Goal: Transaction & Acquisition: Purchase product/service

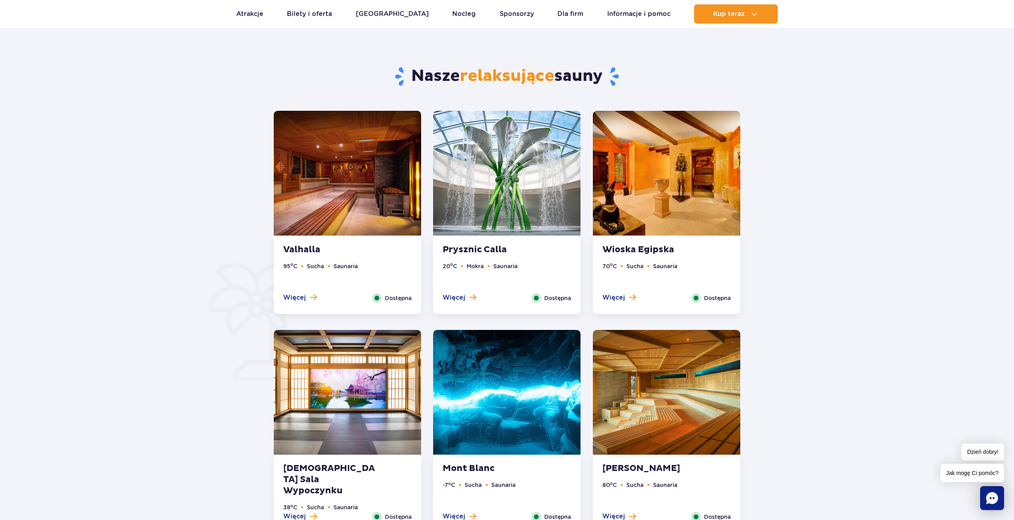
scroll to position [399, 0]
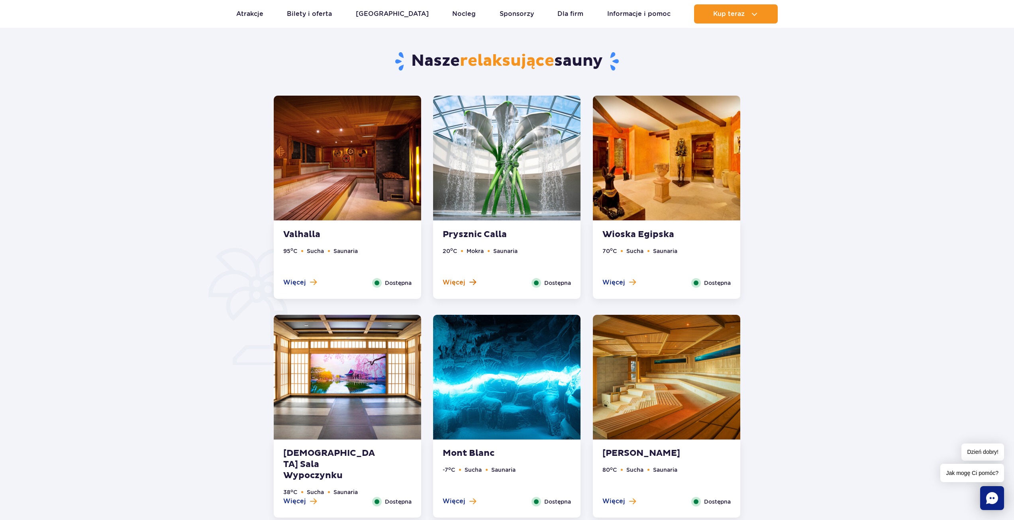
click at [466, 280] on button "Więcej" at bounding box center [459, 282] width 33 height 9
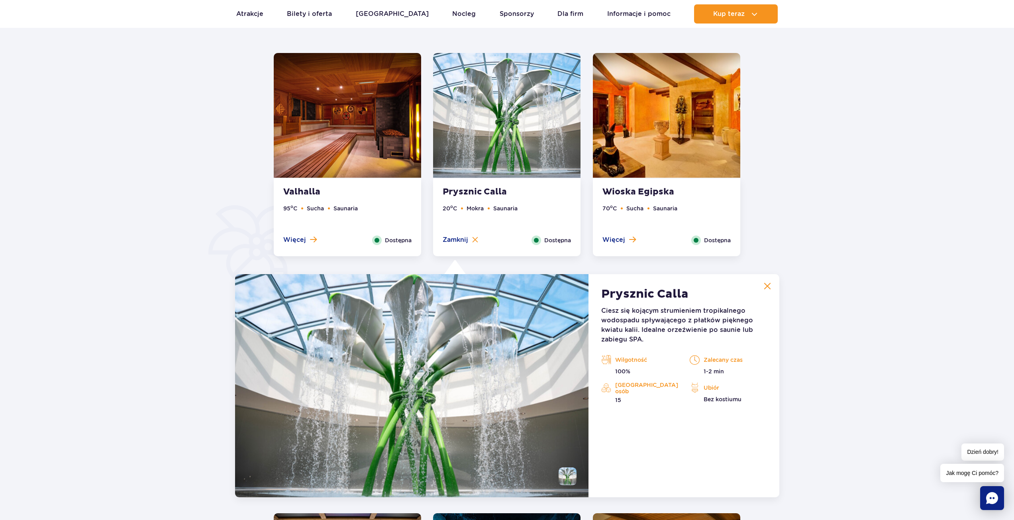
scroll to position [349, 0]
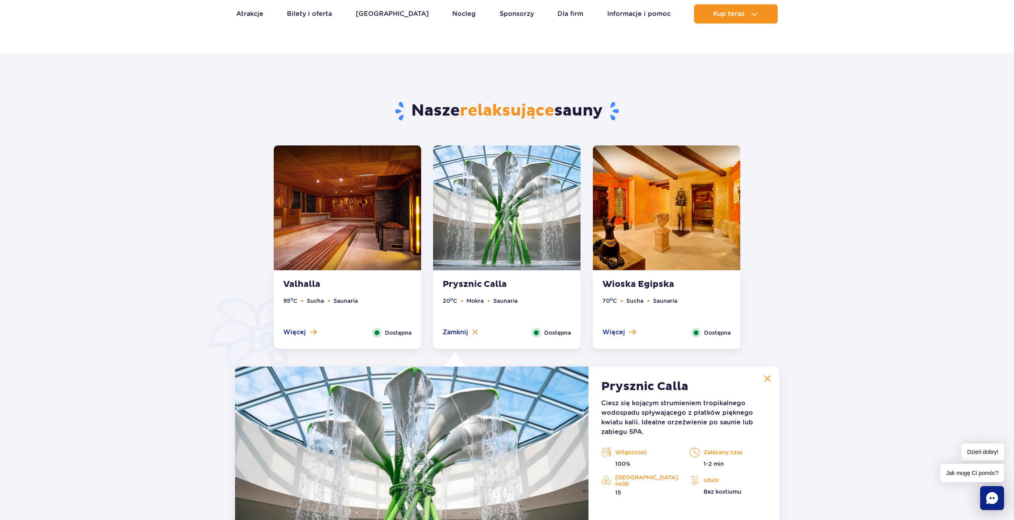
click at [772, 376] on button at bounding box center [768, 379] width 16 height 16
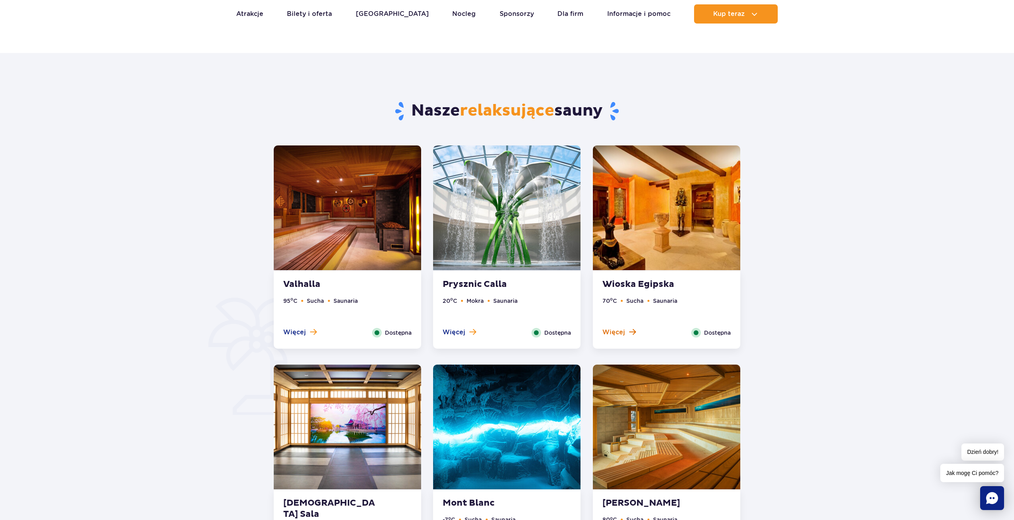
click at [627, 333] on button "Więcej" at bounding box center [619, 332] width 33 height 9
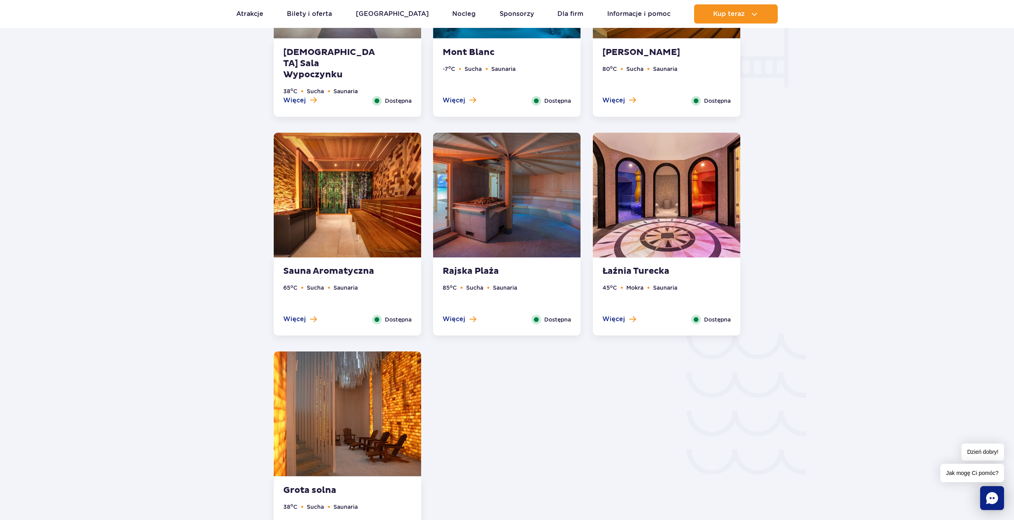
scroll to position [1026, 0]
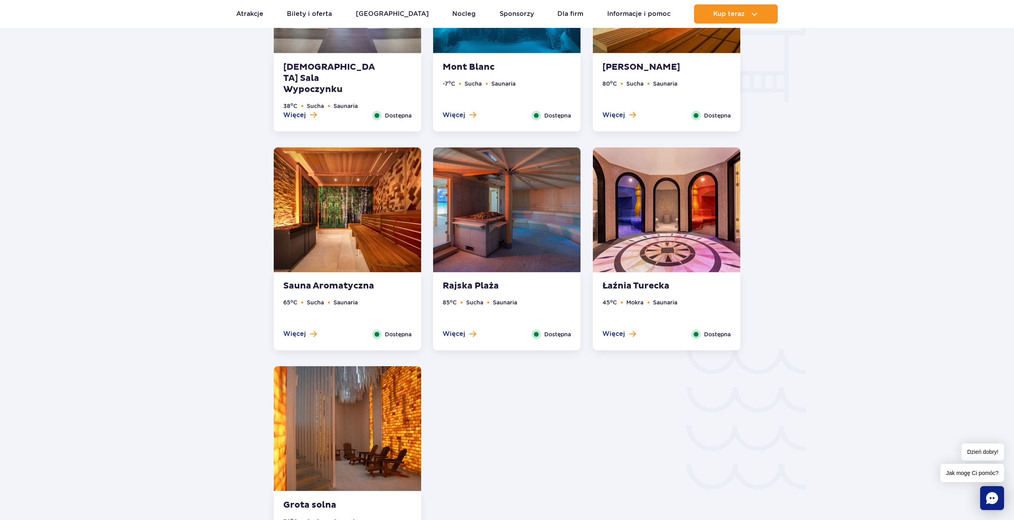
click at [516, 245] on img at bounding box center [506, 209] width 147 height 125
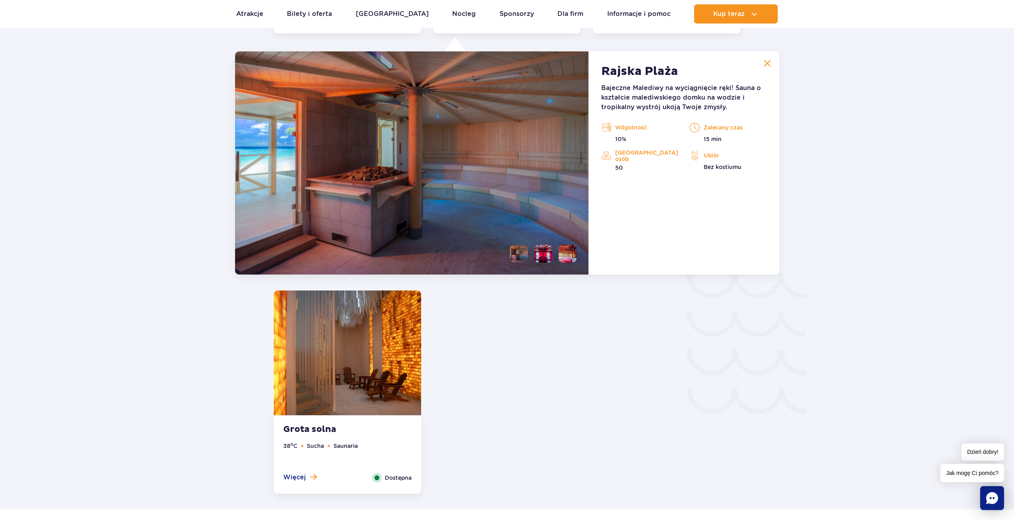
scroll to position [1105, 0]
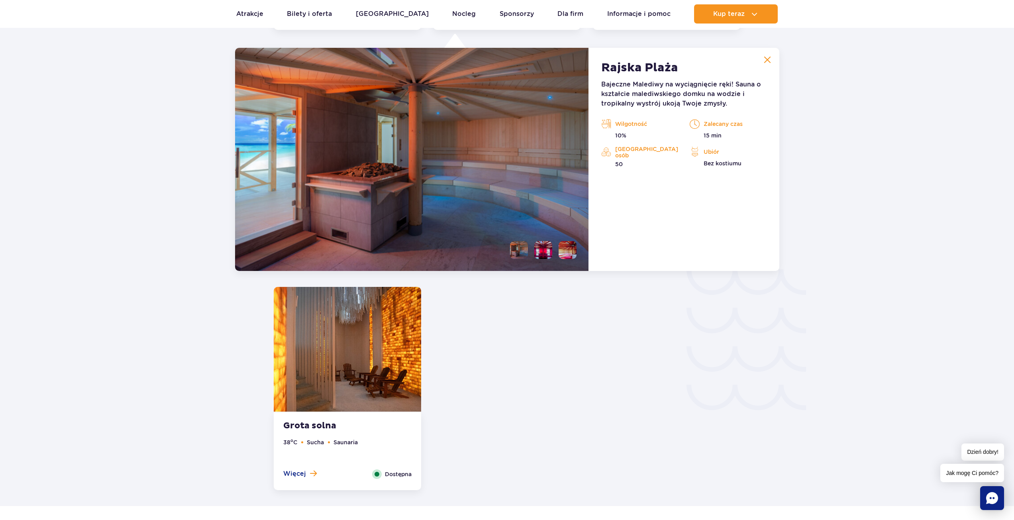
click at [516, 245] on li at bounding box center [519, 250] width 18 height 18
click at [542, 249] on li at bounding box center [543, 250] width 18 height 18
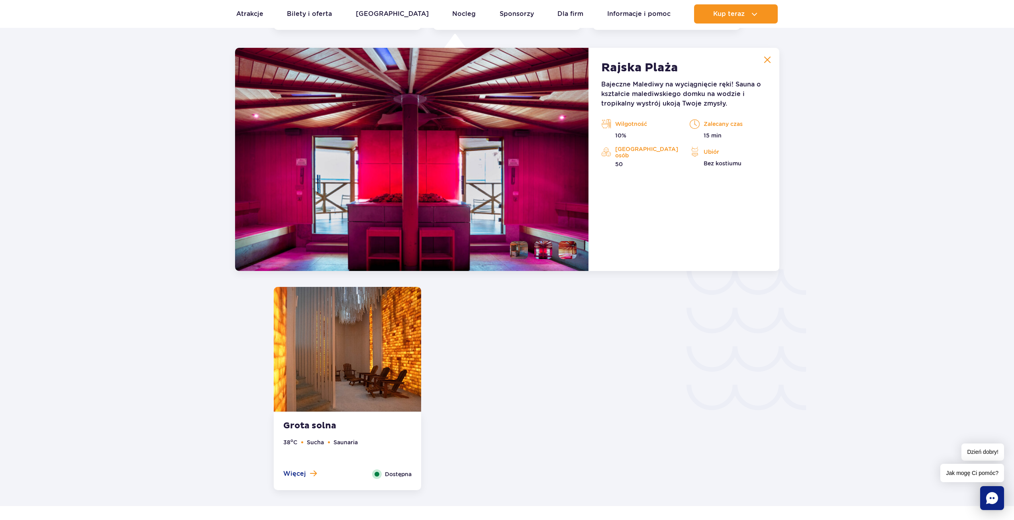
click at [566, 251] on li at bounding box center [568, 250] width 18 height 18
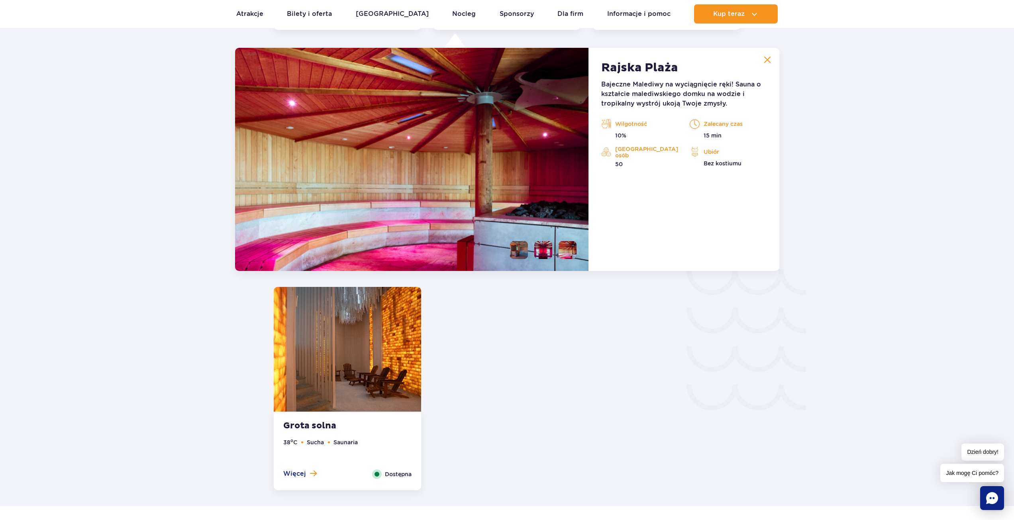
click at [523, 251] on li at bounding box center [519, 250] width 18 height 18
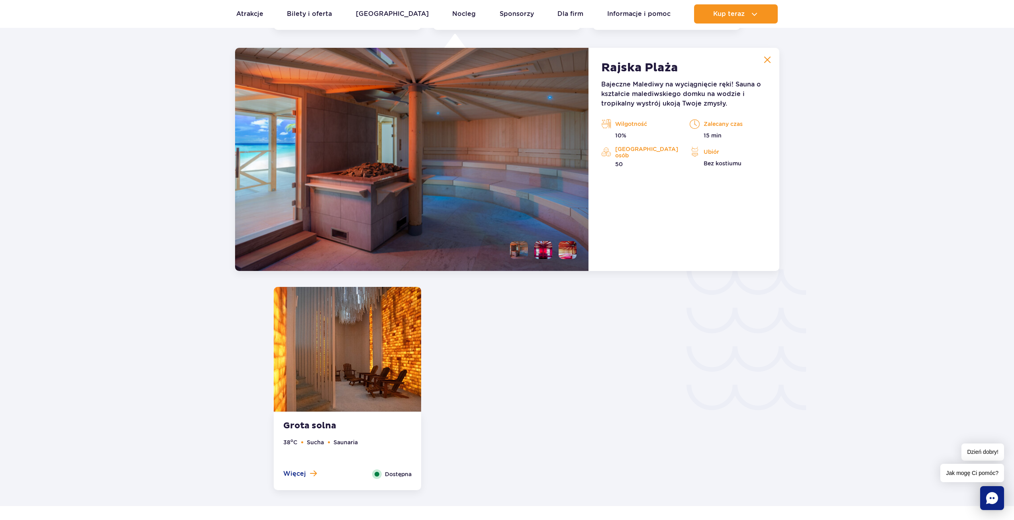
click at [353, 331] on img at bounding box center [347, 349] width 147 height 125
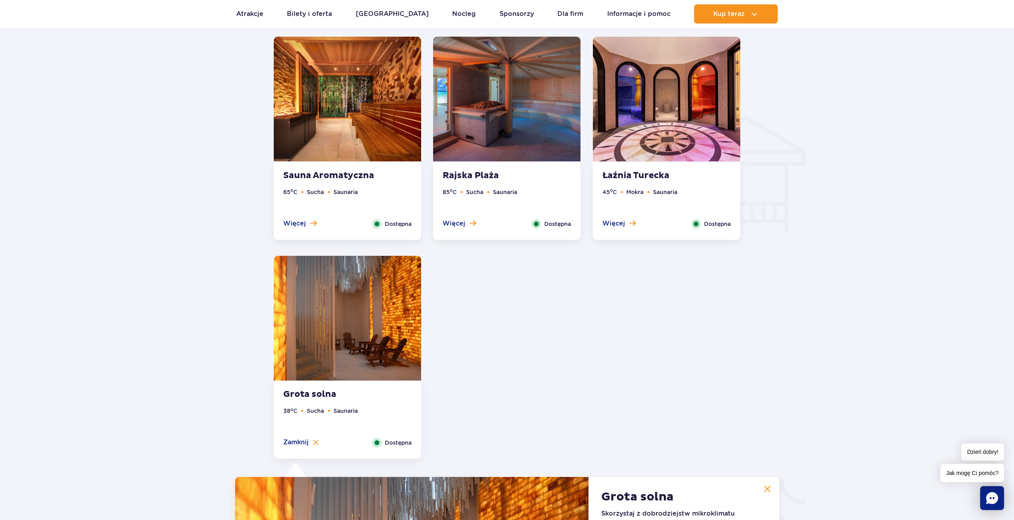
scroll to position [767, 0]
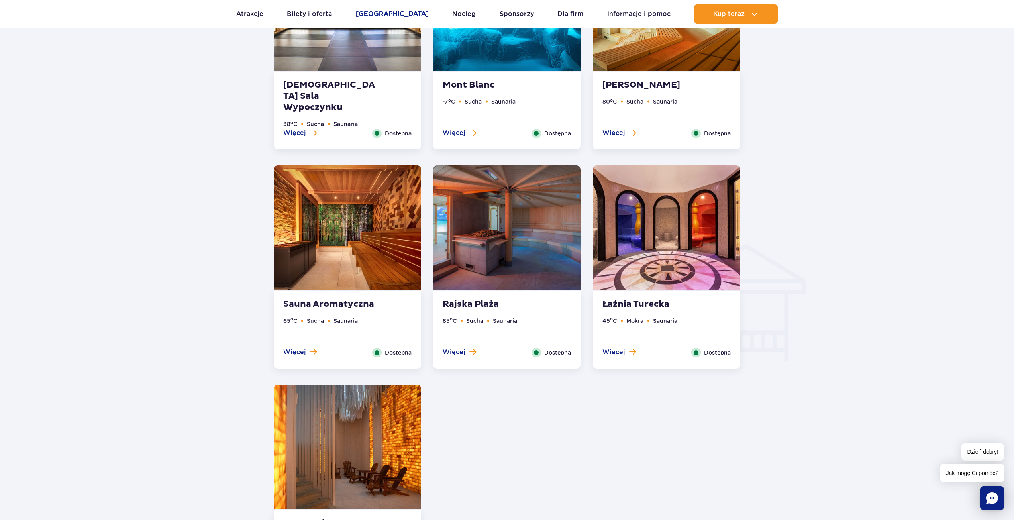
click at [380, 13] on link "Poznaj park" at bounding box center [392, 13] width 73 height 19
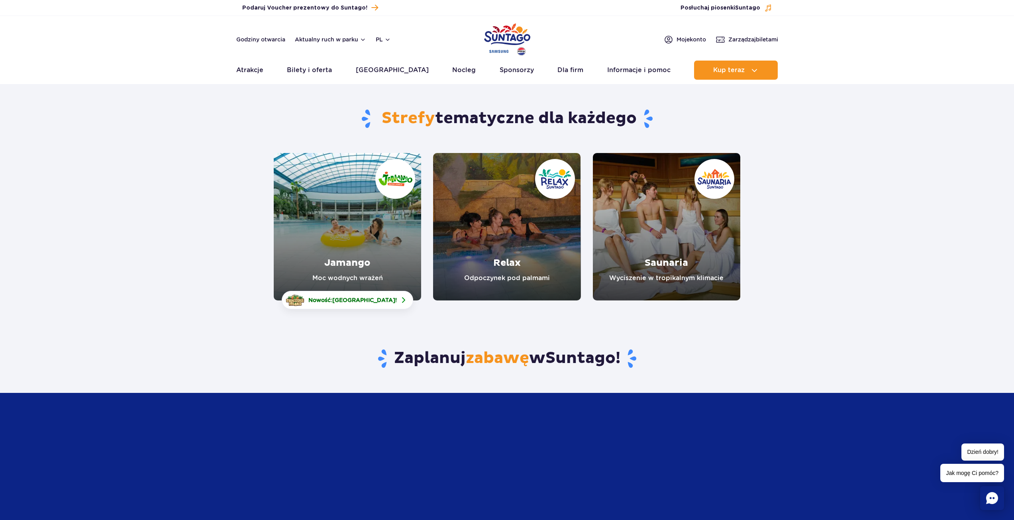
click at [662, 226] on link "Saunaria" at bounding box center [666, 226] width 147 height 147
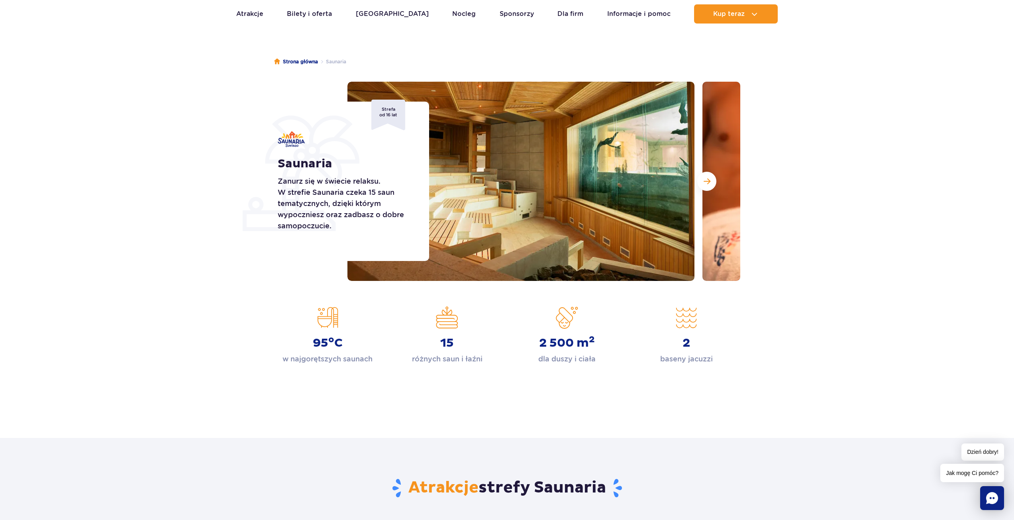
scroll to position [40, 0]
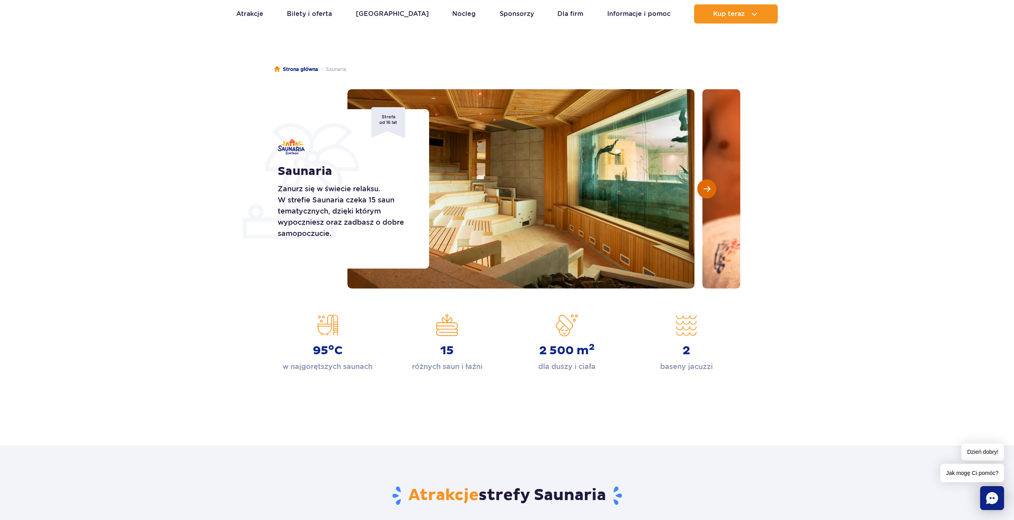
click at [709, 196] on button "Następny slajd" at bounding box center [706, 188] width 19 height 19
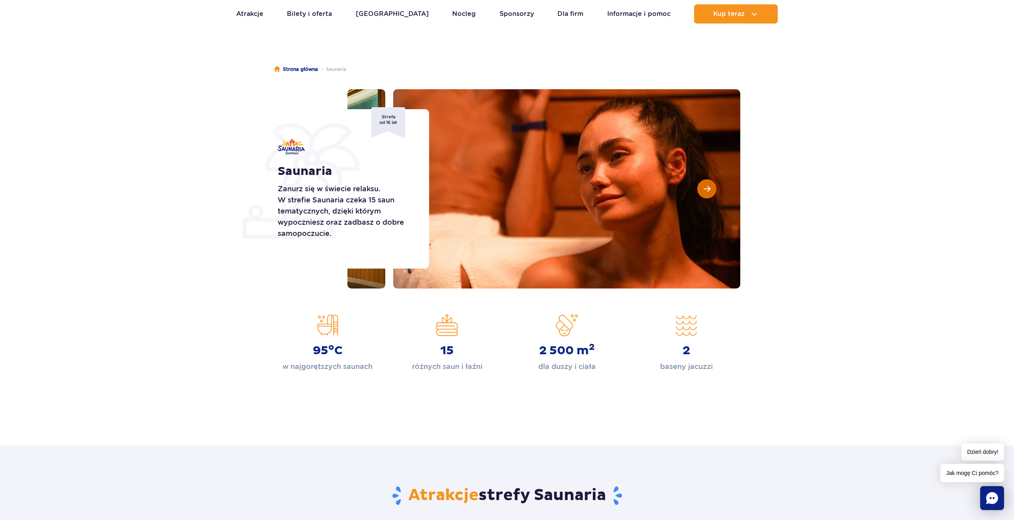
click at [709, 193] on button "Następny slajd" at bounding box center [706, 188] width 19 height 19
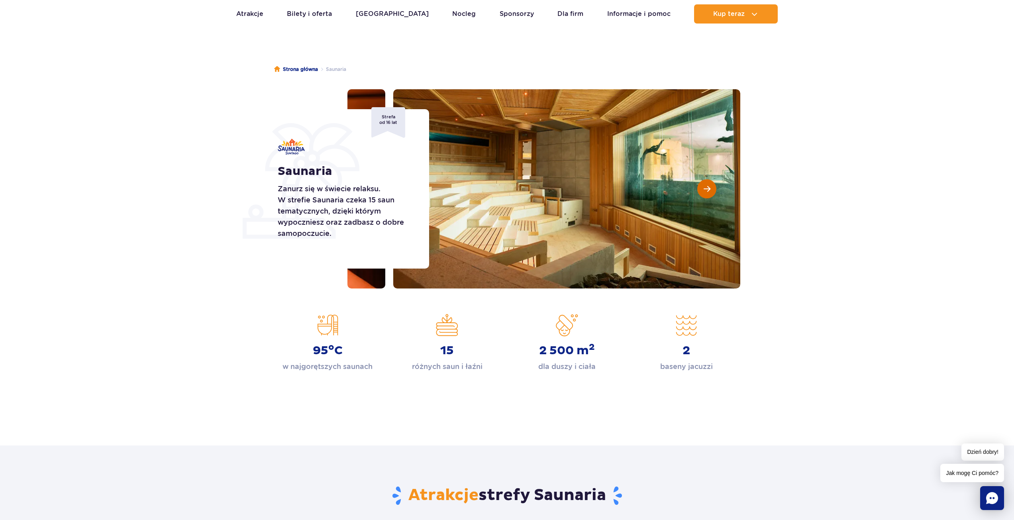
click at [709, 193] on button "Następny slajd" at bounding box center [706, 188] width 19 height 19
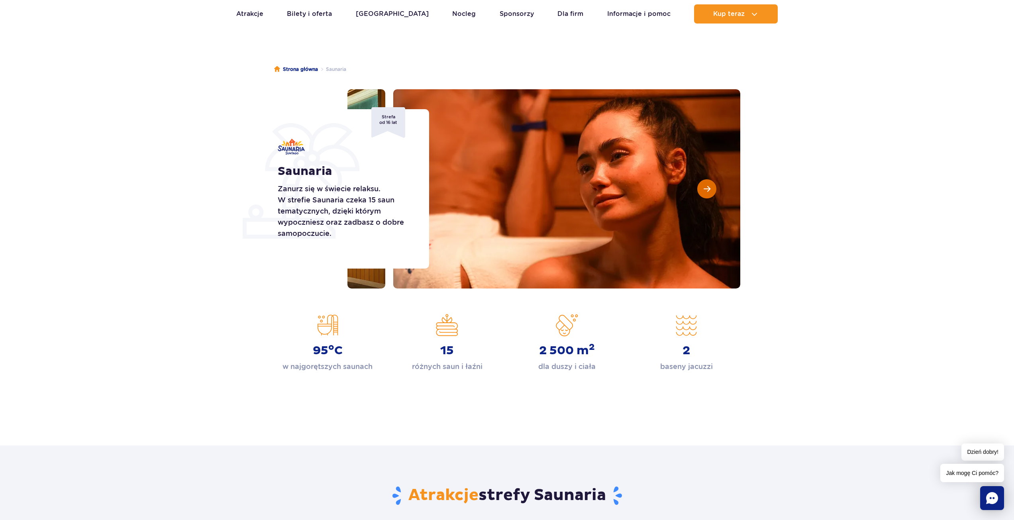
click at [709, 193] on button "Następny slajd" at bounding box center [706, 188] width 19 height 19
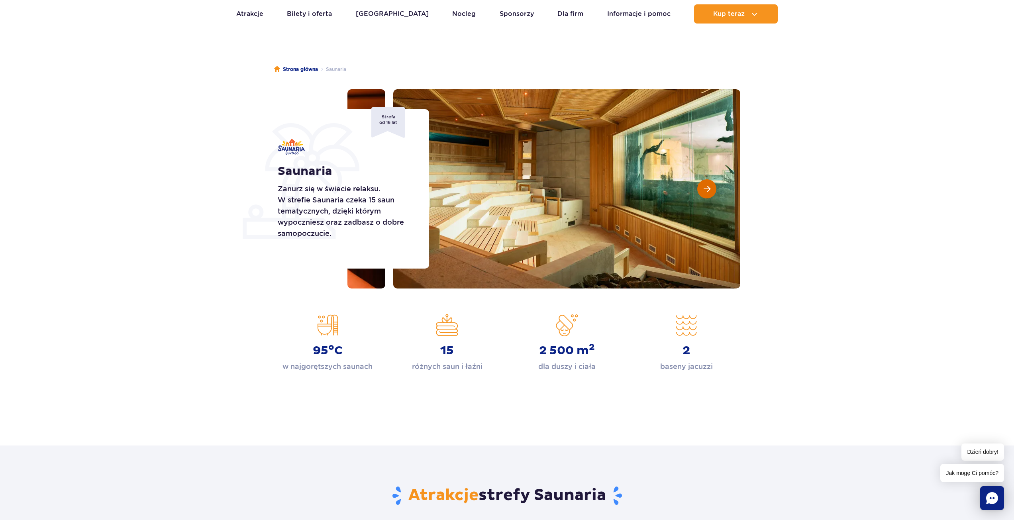
click at [709, 193] on button "Następny slajd" at bounding box center [706, 188] width 19 height 19
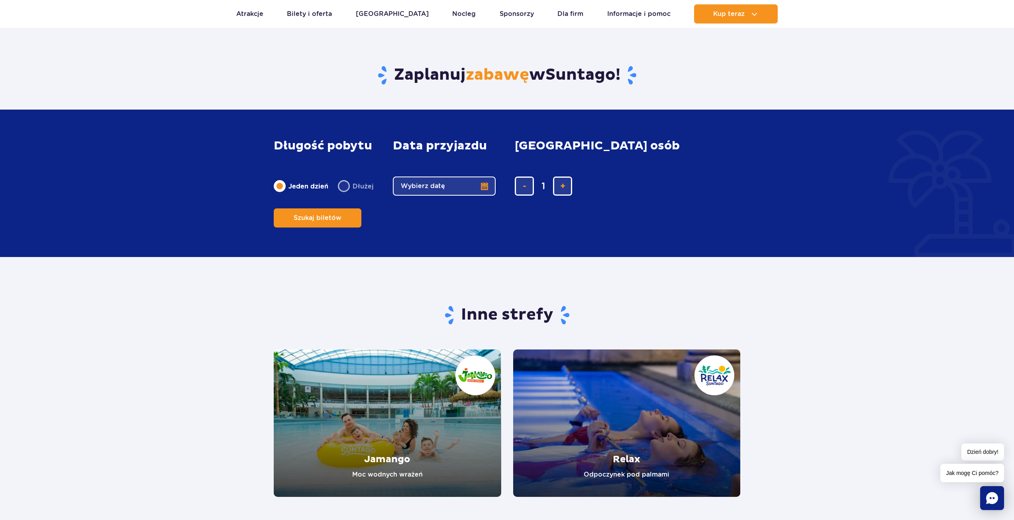
scroll to position [1355, 0]
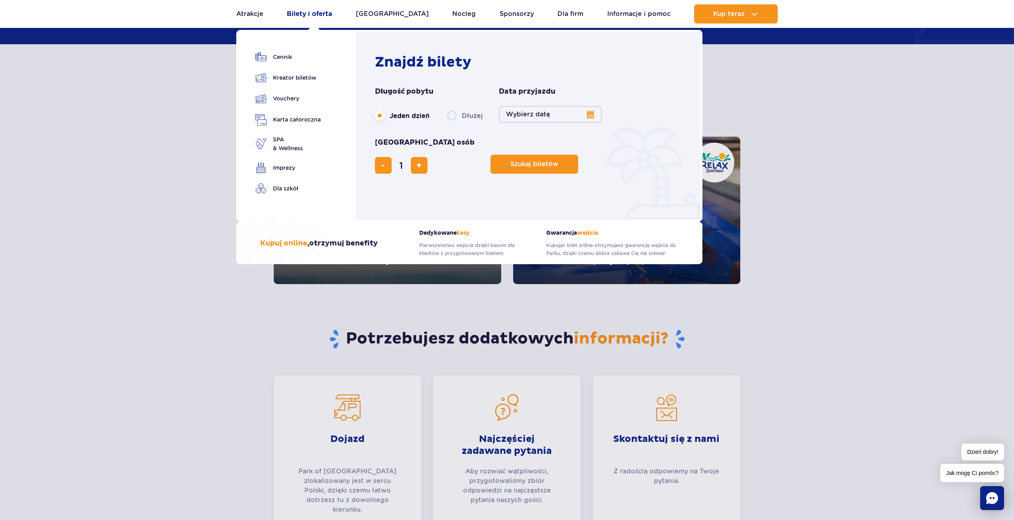
click at [323, 9] on link "Bilety i oferta" at bounding box center [309, 13] width 45 height 19
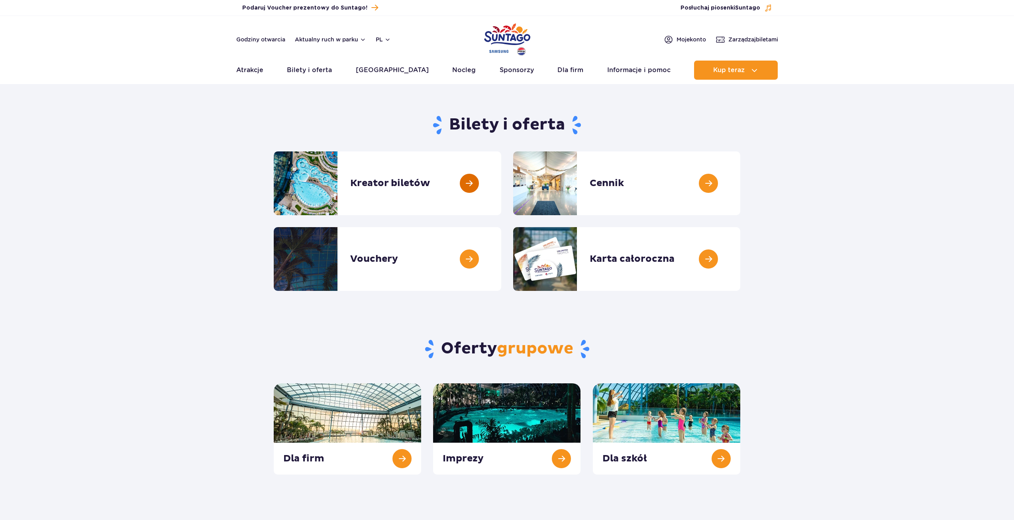
click at [501, 185] on link at bounding box center [501, 183] width 0 height 64
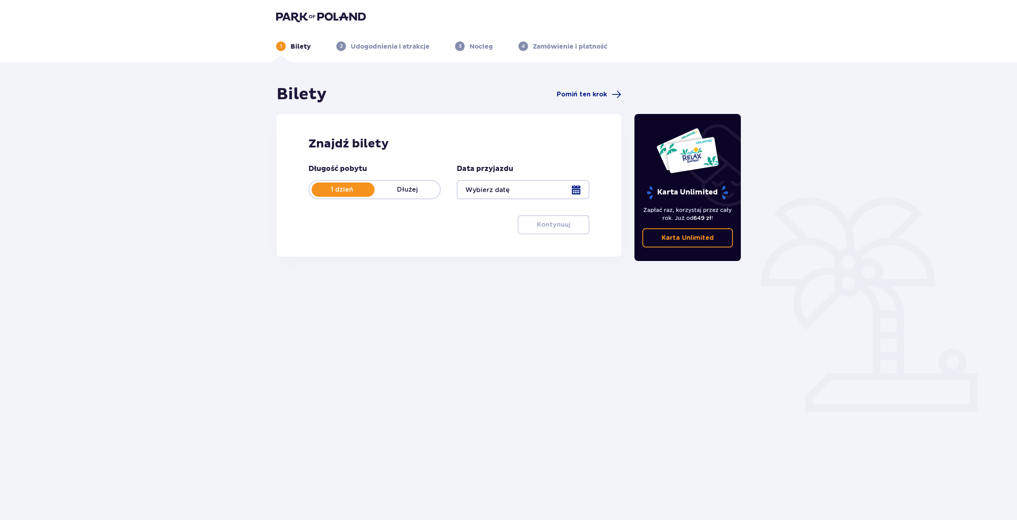
click at [565, 187] on div at bounding box center [523, 189] width 132 height 19
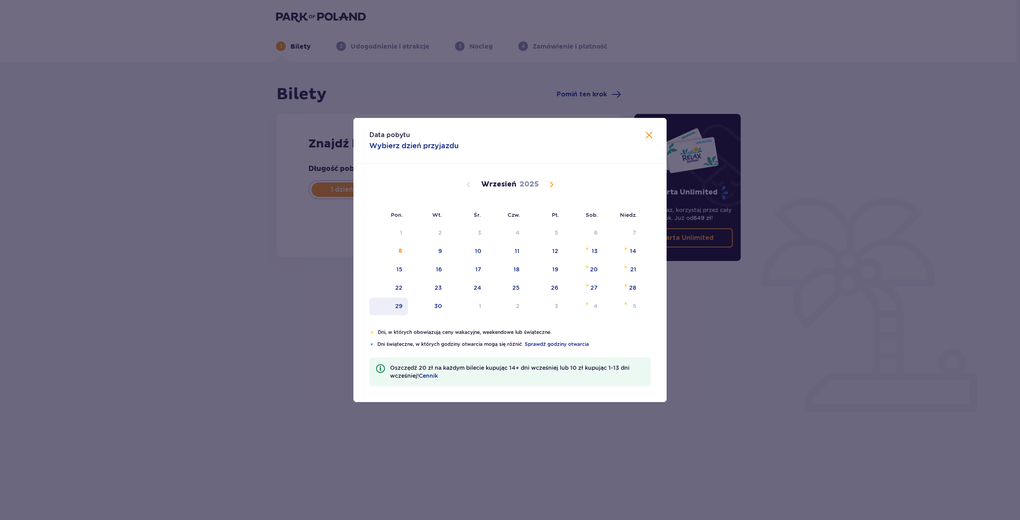
click at [387, 309] on div "29" at bounding box center [388, 307] width 39 height 18
type input "[DATE]"
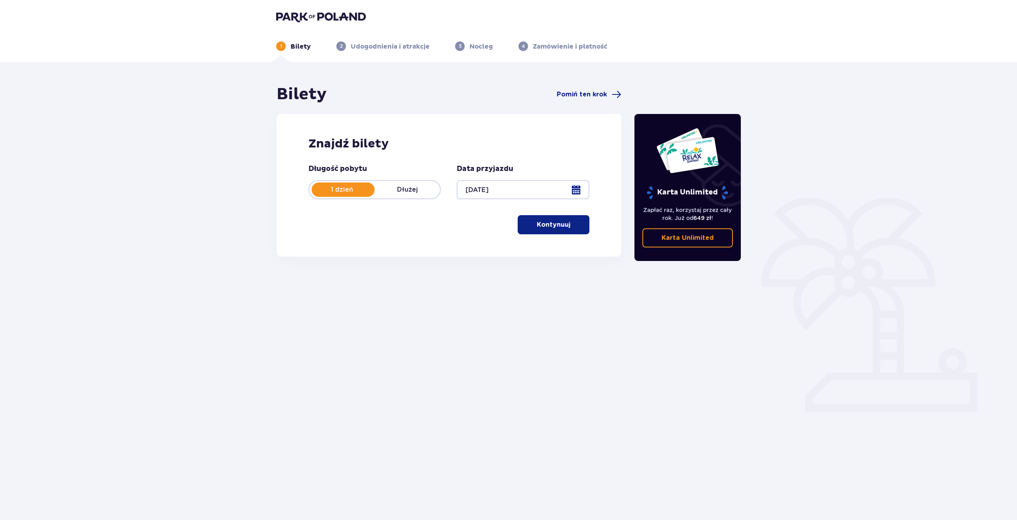
click at [555, 224] on p "Kontynuuj" at bounding box center [553, 224] width 33 height 9
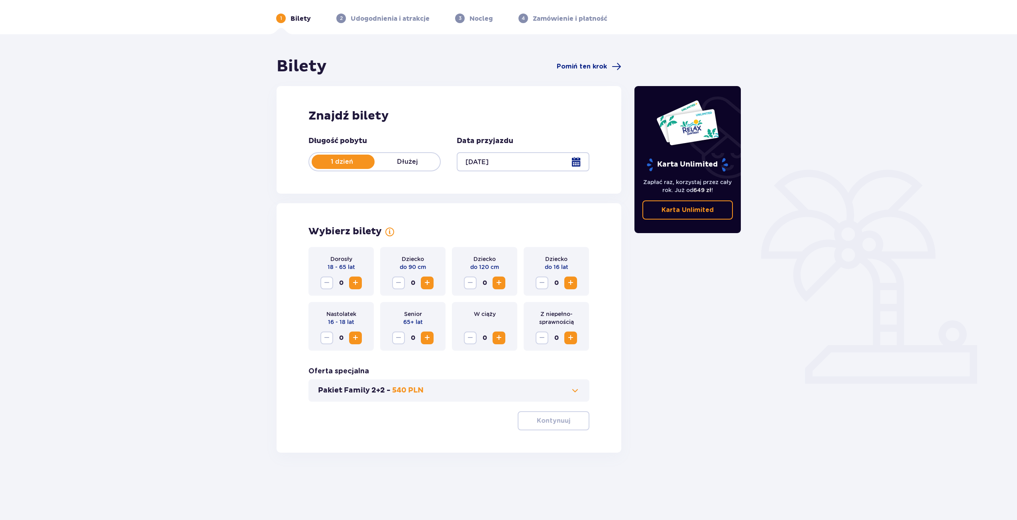
scroll to position [29, 0]
click at [356, 280] on span "Increase" at bounding box center [356, 282] width 10 height 10
click at [571, 424] on span "button" at bounding box center [572, 420] width 10 height 10
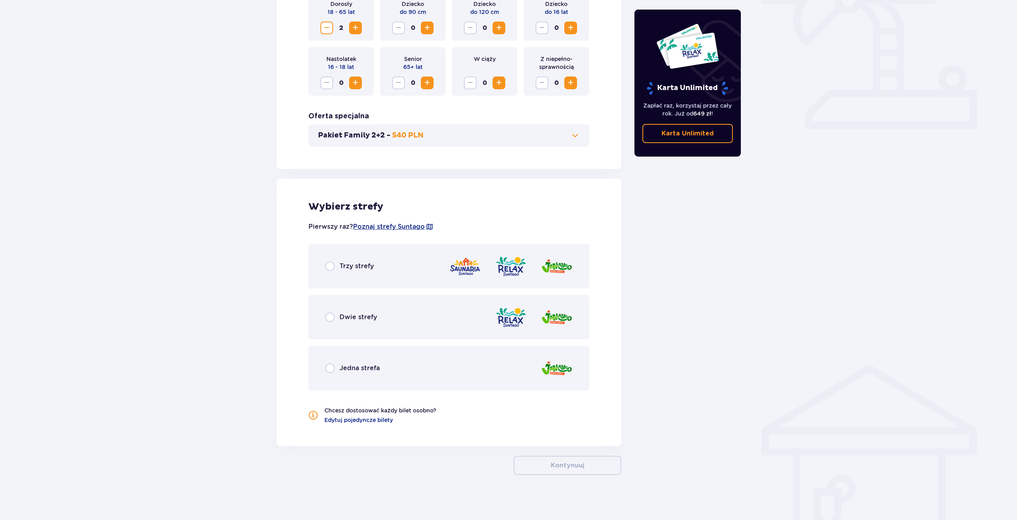
scroll to position [286, 0]
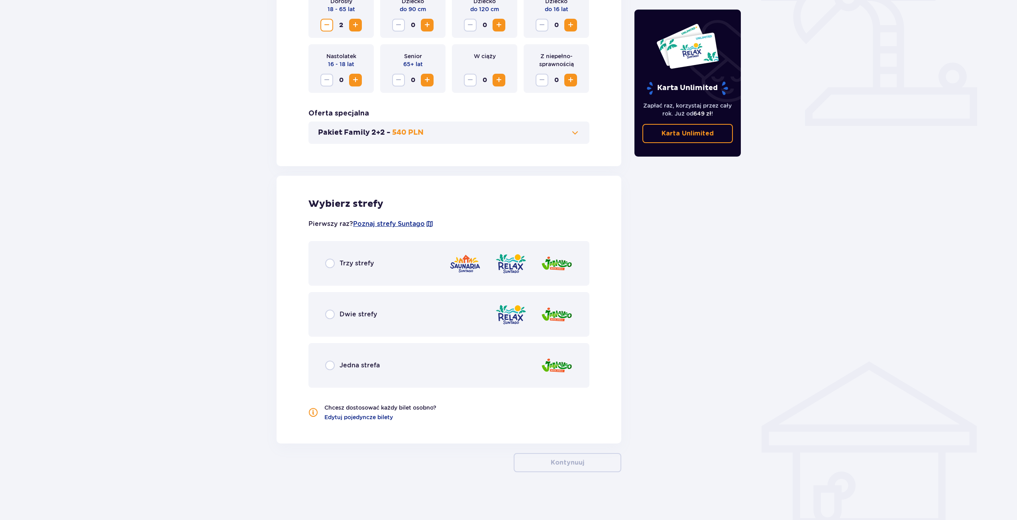
click at [384, 263] on div "Trzy strefy" at bounding box center [448, 263] width 281 height 45
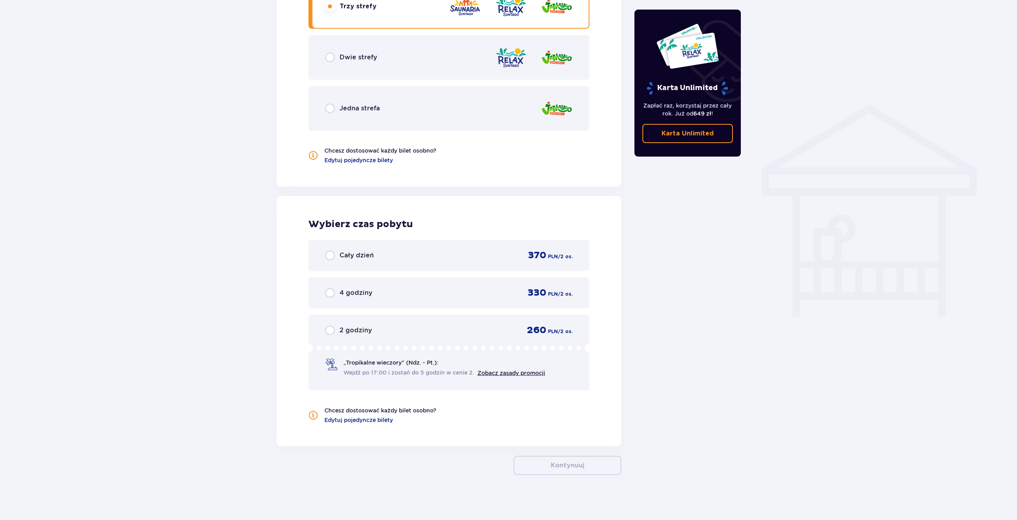
scroll to position [546, 0]
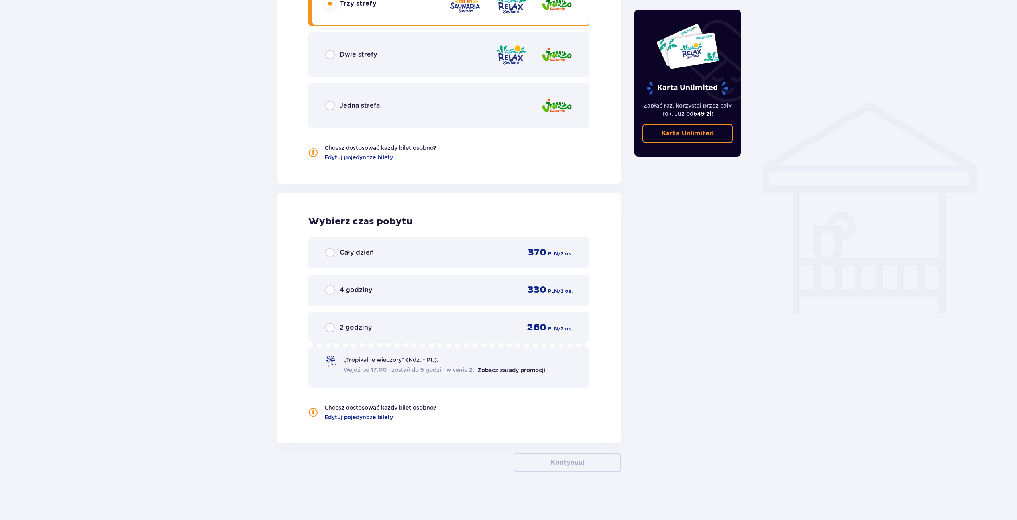
click at [384, 263] on div "Cały dzień 370 PLN / 2 os." at bounding box center [448, 252] width 281 height 31
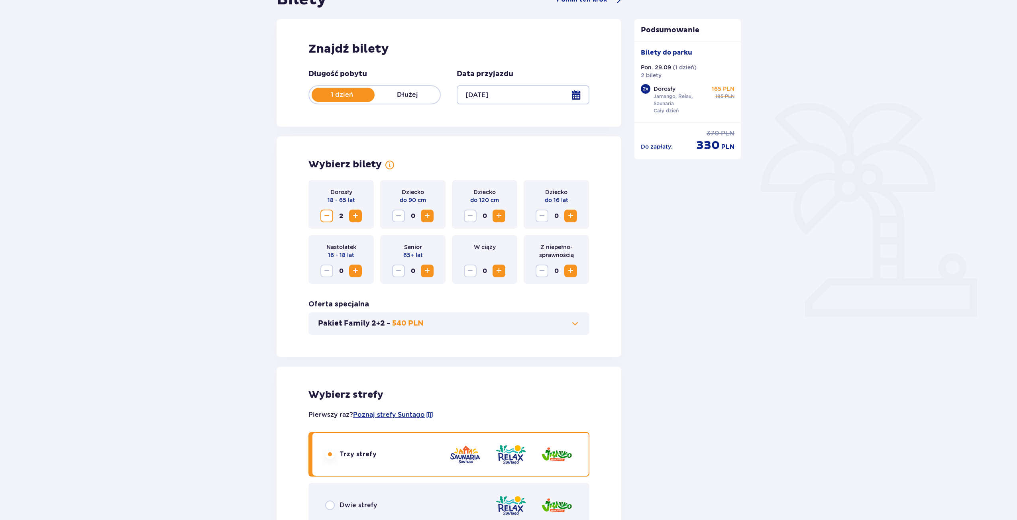
scroll to position [72, 0]
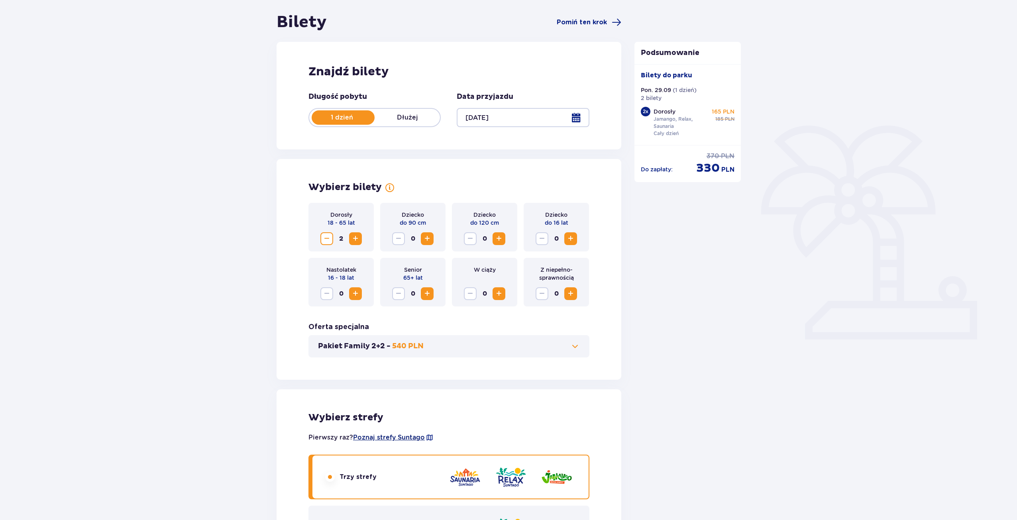
click at [413, 436] on span "Poznaj strefy Suntago" at bounding box center [389, 437] width 72 height 9
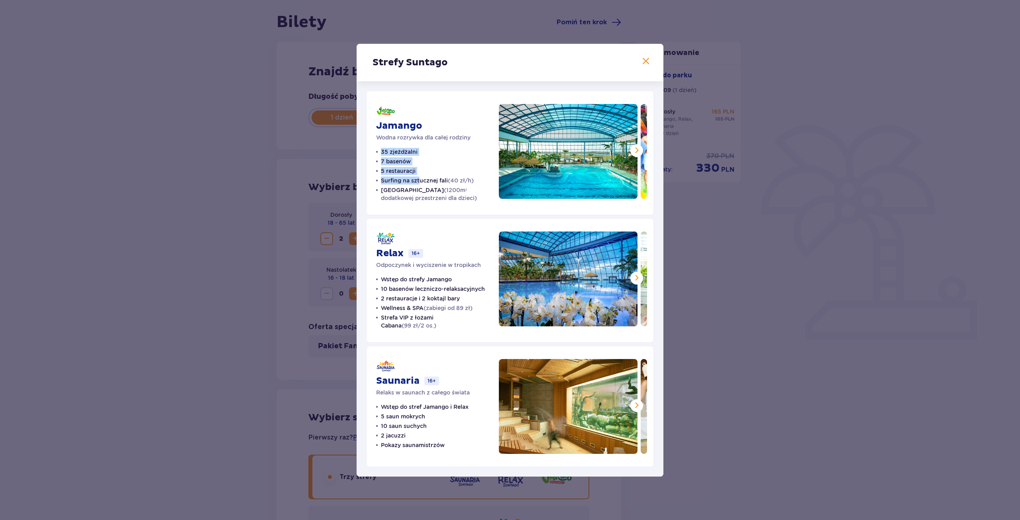
drag, startPoint x: 381, startPoint y: 153, endPoint x: 418, endPoint y: 185, distance: 49.1
click at [418, 185] on ul "35 zjeżdżalni 7 basenów 5 restauracji Surfing na sztucznej fali (40 zł/h) Croco…" at bounding box center [432, 175] width 113 height 54
click at [448, 157] on ul "35 zjeżdżalni 7 basenów 5 restauracji Surfing na sztucznej fali (40 zł/h) Croco…" at bounding box center [432, 175] width 113 height 54
drag, startPoint x: 381, startPoint y: 289, endPoint x: 484, endPoint y: 305, distance: 104.2
click at [484, 305] on ul "Wstęp do strefy Jamango 10 basenów leczniczo-relaksacyjnych 2 restauracje i 2 k…" at bounding box center [432, 302] width 113 height 54
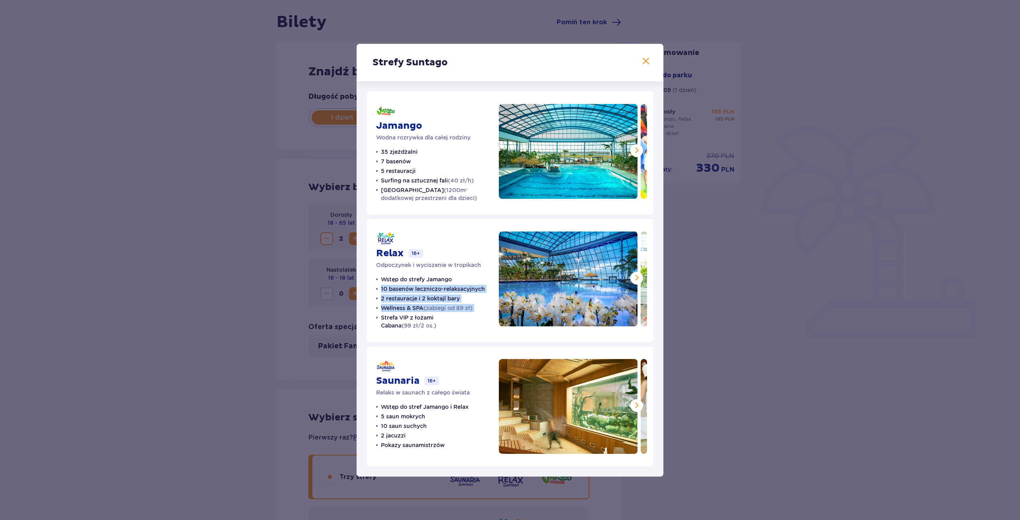
click at [480, 296] on ul "Wstęp do strefy Jamango 10 basenów leczniczo-relaksacyjnych 2 restauracje i 2 k…" at bounding box center [432, 302] width 113 height 54
drag, startPoint x: 385, startPoint y: 288, endPoint x: 464, endPoint y: 299, distance: 80.1
click at [464, 299] on ul "Wstęp do strefy Jamango 10 basenów leczniczo-relaksacyjnych 2 restauracje i 2 k…" at bounding box center [432, 302] width 113 height 54
click at [464, 296] on ul "Wstęp do strefy Jamango 10 basenów leczniczo-relaksacyjnych 2 restauracje i 2 k…" at bounding box center [432, 302] width 113 height 54
drag, startPoint x: 380, startPoint y: 417, endPoint x: 430, endPoint y: 430, distance: 51.5
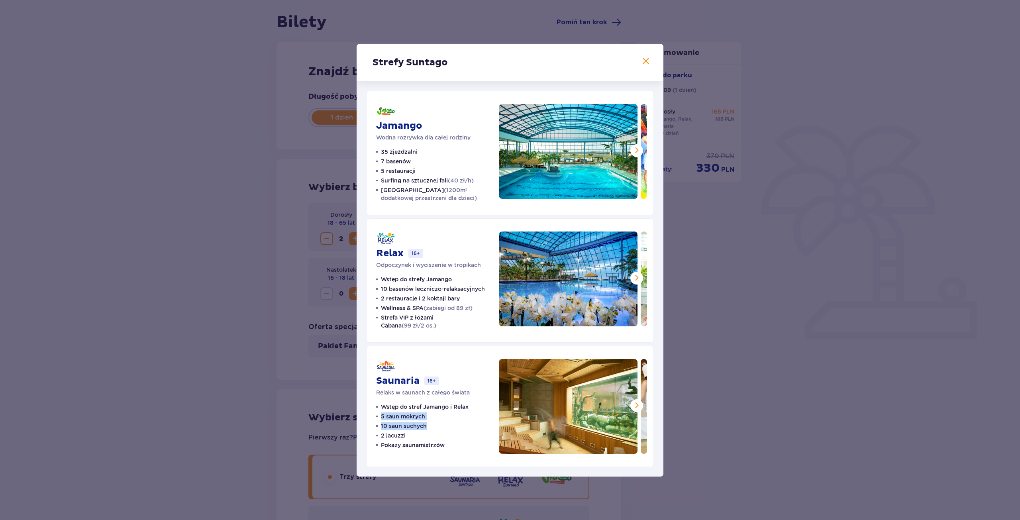
click at [430, 430] on ul "Wstęp do stref Jamango i Relax 5 saun mokrych 10 saun suchych 2 jacuzzi Pokazy …" at bounding box center [422, 426] width 92 height 46
click at [439, 430] on ul "Wstęp do stref Jamango i Relax 5 saun mokrych 10 saun suchych 2 jacuzzi Pokazy …" at bounding box center [422, 426] width 92 height 46
click at [393, 448] on p "Pokazy saunamistrzów" at bounding box center [413, 445] width 64 height 8
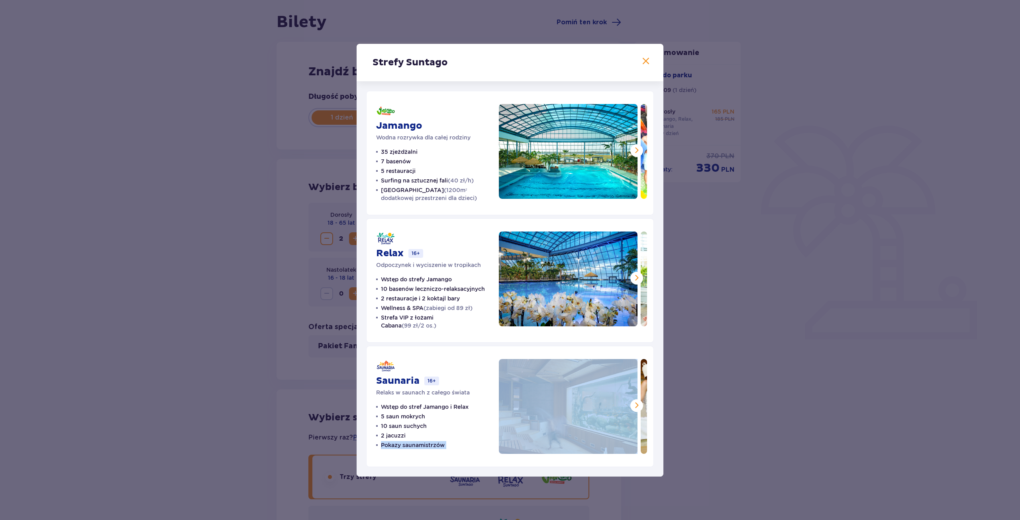
click at [393, 448] on p "Pokazy saunamistrzów" at bounding box center [413, 445] width 64 height 8
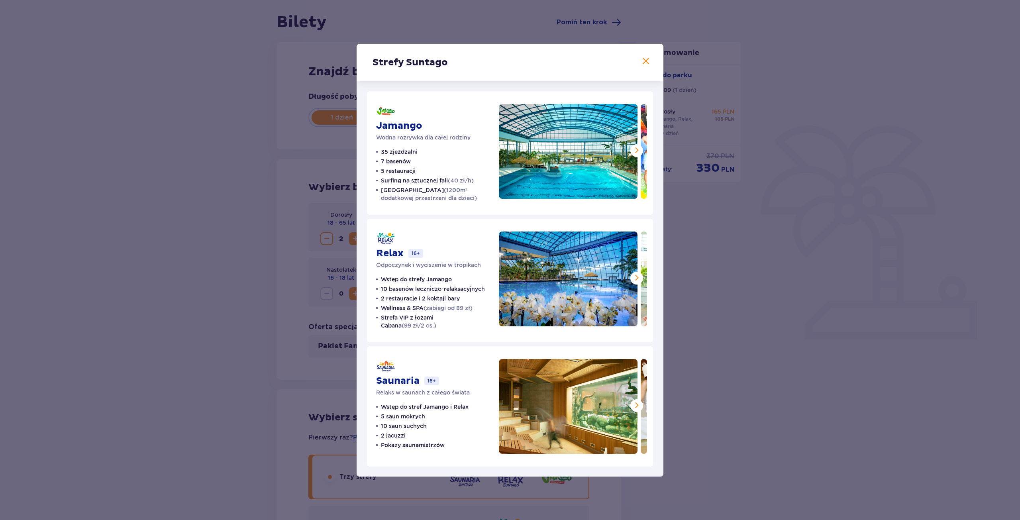
click at [642, 60] on div "Strefy Suntago" at bounding box center [510, 62] width 307 height 37
click at [647, 63] on span at bounding box center [646, 62] width 10 height 10
